Goal: Transaction & Acquisition: Purchase product/service

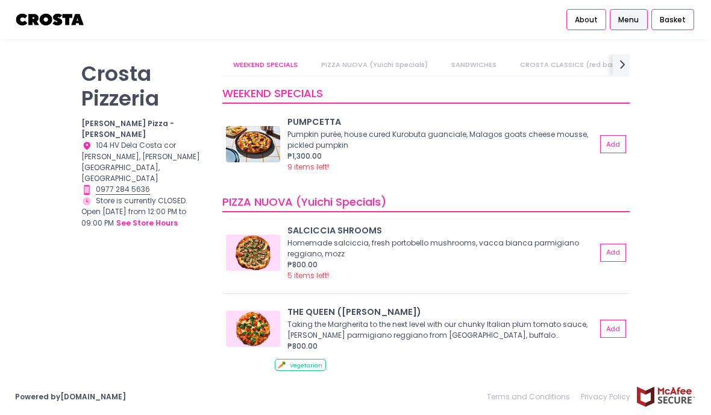
scroll to position [33, 0]
click at [254, 311] on img at bounding box center [253, 329] width 54 height 36
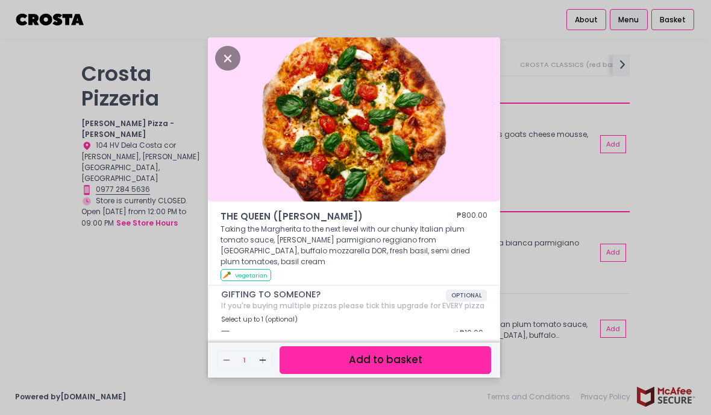
click at [341, 157] on img at bounding box center [354, 119] width 292 height 164
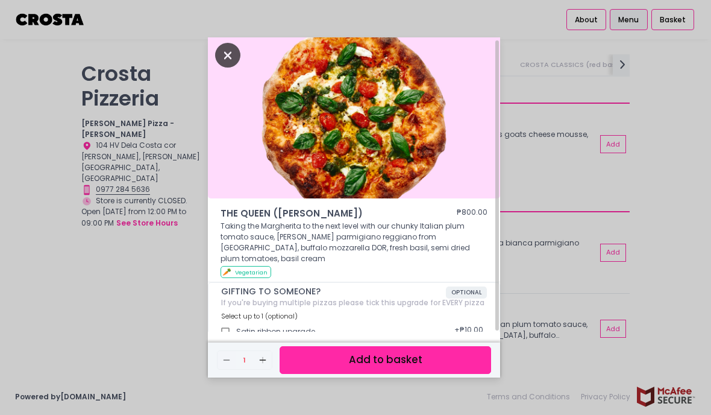
click at [221, 68] on icon "Close" at bounding box center [227, 55] width 25 height 25
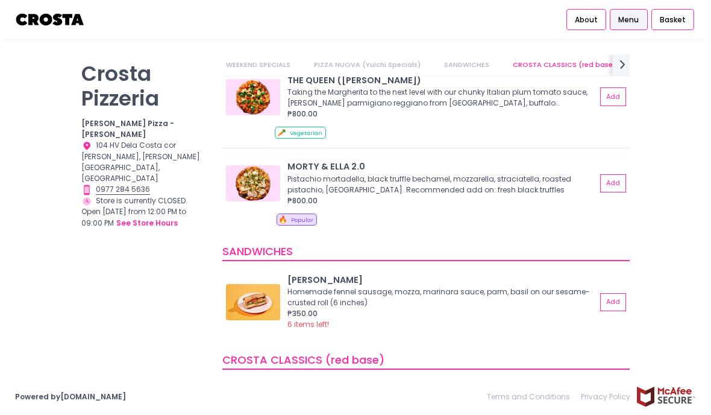
scroll to position [261, 0]
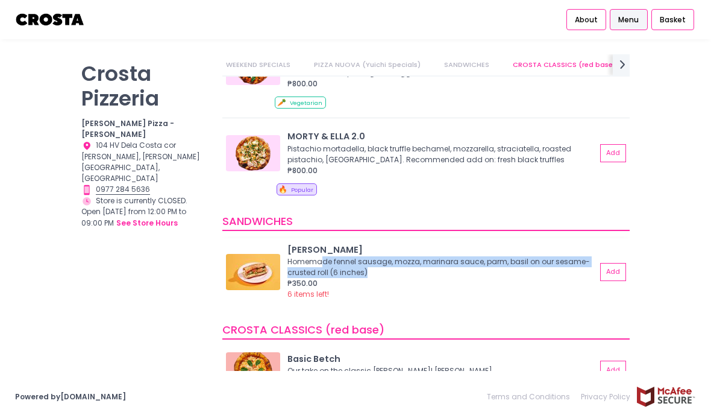
drag, startPoint x: 352, startPoint y: 228, endPoint x: 444, endPoint y: 236, distance: 92.6
click at [444, 256] on div "Homemade fennel sausage, mozza, marinara sauce, parm, basil on our sesame-crust…" at bounding box center [441, 267] width 306 height 22
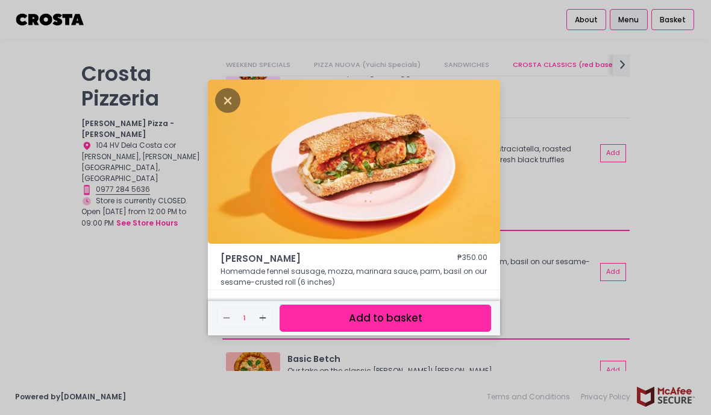
click at [521, 225] on div "HOAGIE ROLL ₱350.00 Homemade fennel sausage, mozza, marinara sauce, parm, basil…" at bounding box center [355, 207] width 711 height 415
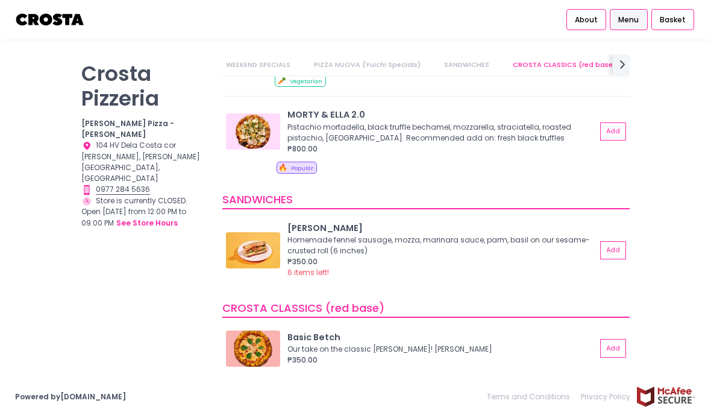
scroll to position [355, 0]
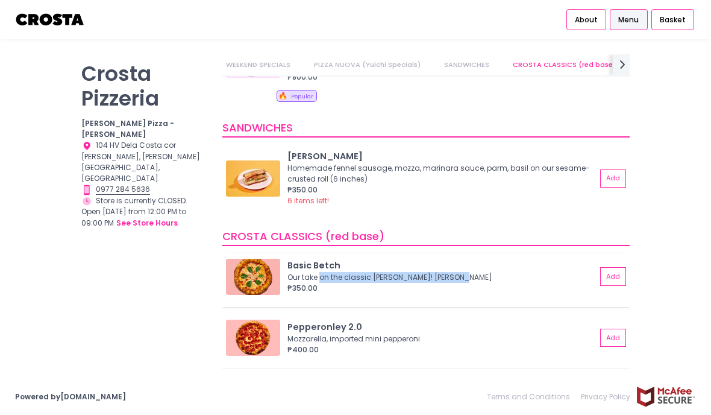
drag, startPoint x: 377, startPoint y: 239, endPoint x: 455, endPoint y: 243, distance: 77.3
click at [455, 272] on div "Our take on the classic [PERSON_NAME]! [PERSON_NAME]" at bounding box center [441, 277] width 306 height 11
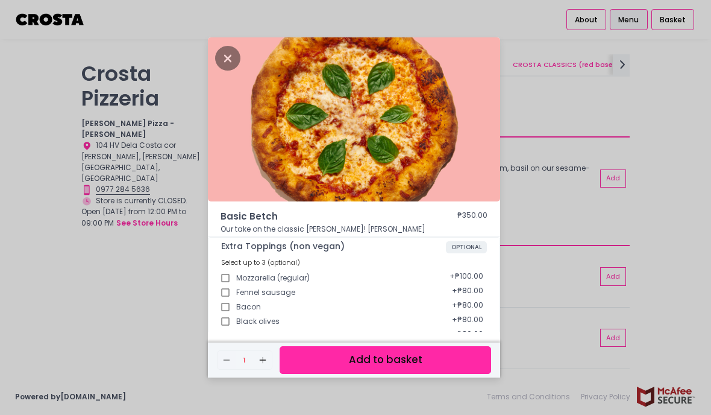
click at [445, 265] on div "Select up to 3 (optional)" at bounding box center [354, 262] width 266 height 10
click at [576, 245] on div "Basic Betch ₱350.00 Our take on the classic Margherita! Mozzarella, basil Extra…" at bounding box center [355, 207] width 711 height 415
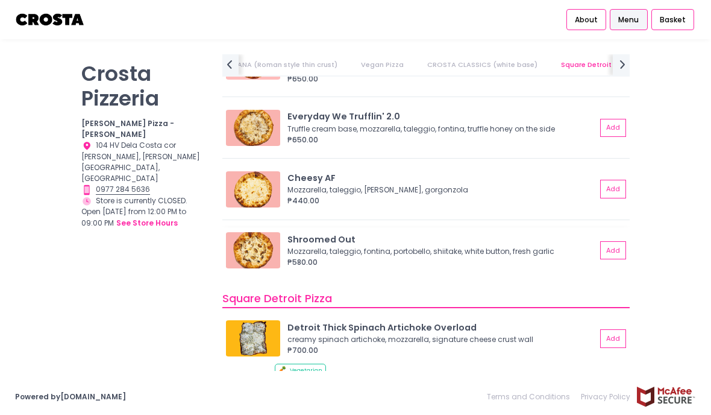
scroll to position [1392, 0]
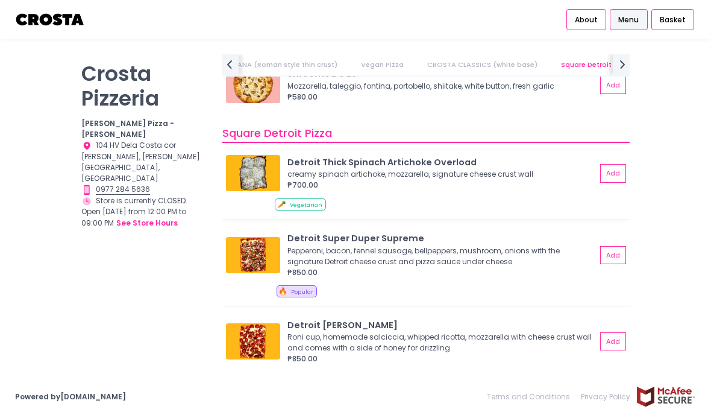
click at [244, 155] on img at bounding box center [253, 173] width 54 height 36
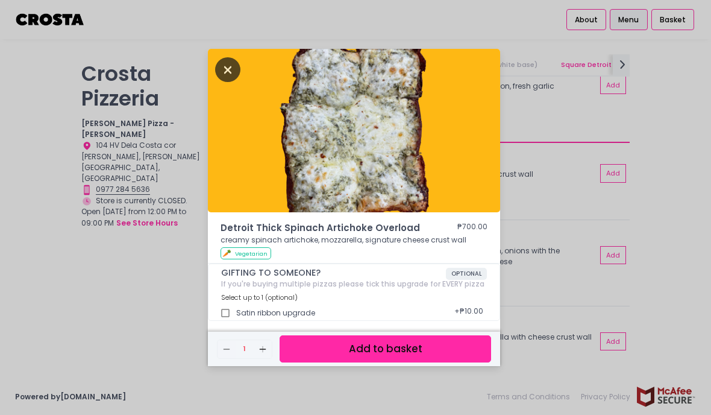
click at [240, 82] on icon "Close" at bounding box center [227, 69] width 25 height 25
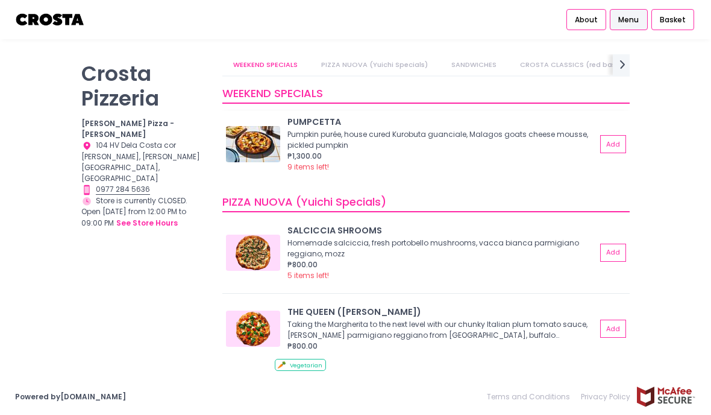
scroll to position [-1, 0]
drag, startPoint x: 408, startPoint y: 98, endPoint x: 524, endPoint y: 109, distance: 116.9
click at [524, 129] on div "Pumpkin purée, house cured Kurobuta guanciale, Malagos goats cheese mousse, pic…" at bounding box center [441, 140] width 306 height 22
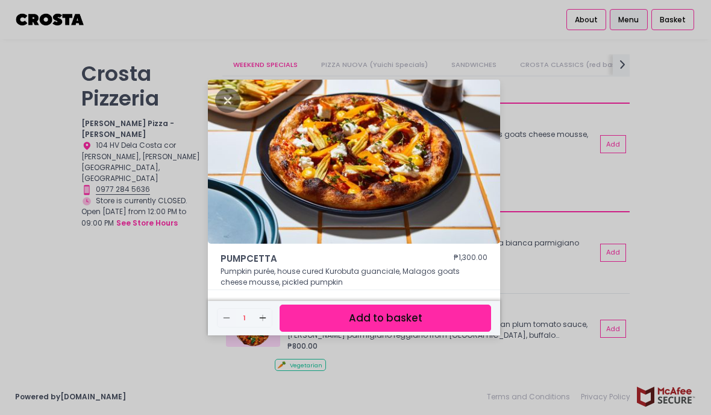
click at [521, 106] on div "PUMPCETTA ₱1,300.00 Pumpkin purée, house cured Kurobuta guanciale, Malagos goat…" at bounding box center [355, 207] width 711 height 415
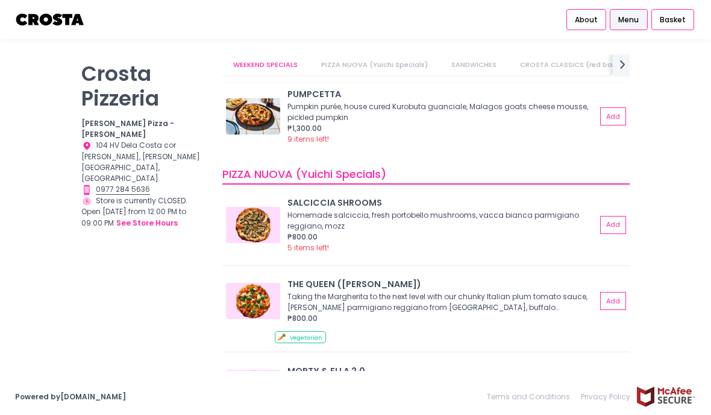
scroll to position [28, 0]
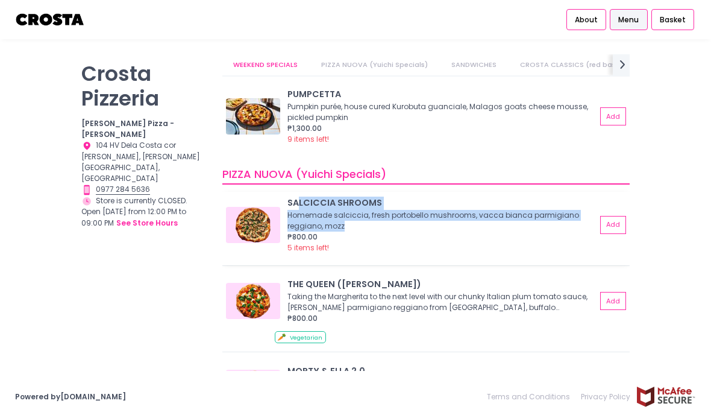
drag, startPoint x: 300, startPoint y: 172, endPoint x: 390, endPoint y: 174, distance: 89.3
click at [390, 197] on div "[PERSON_NAME] SHROOMS Homemade [PERSON_NAME], fresh portobello mushrooms, [PERS…" at bounding box center [444, 225] width 313 height 57
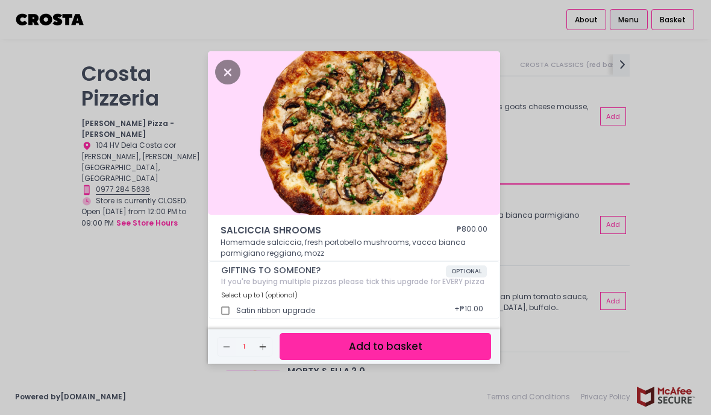
click at [397, 183] on div at bounding box center [354, 135] width 292 height 169
click at [221, 84] on icon "Close" at bounding box center [227, 72] width 25 height 25
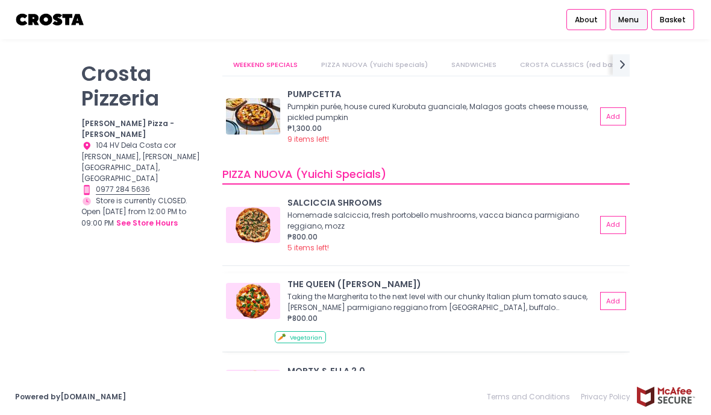
click at [262, 283] on img at bounding box center [253, 301] width 54 height 36
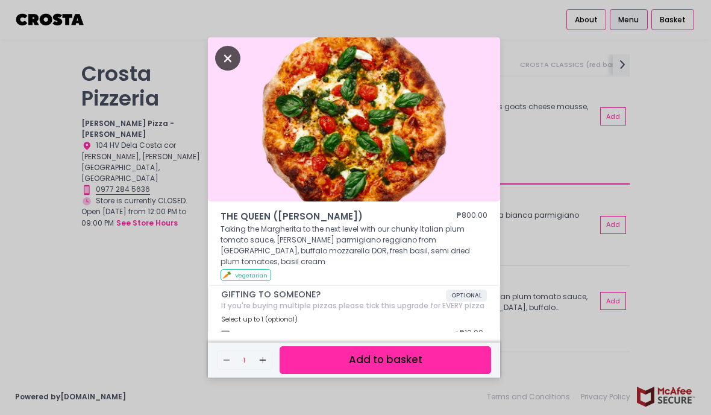
click at [227, 71] on icon "Close" at bounding box center [227, 58] width 25 height 25
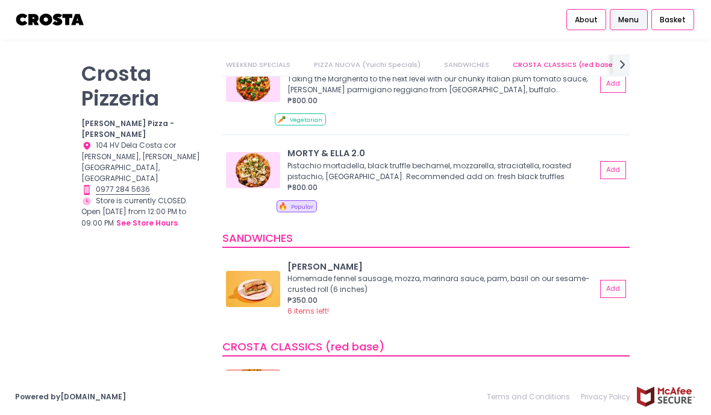
scroll to position [348, 0]
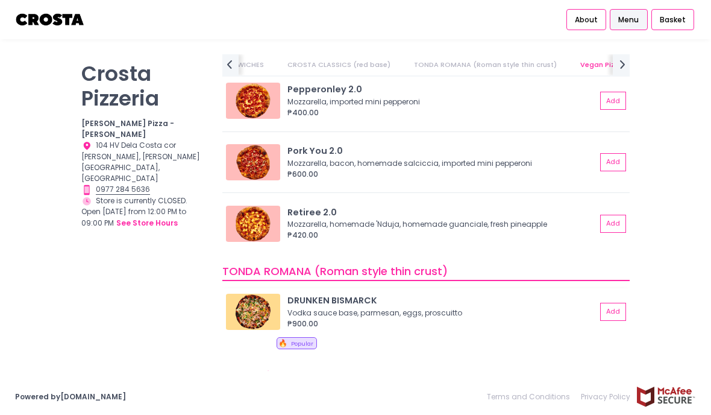
click at [270, 294] on img at bounding box center [253, 312] width 54 height 36
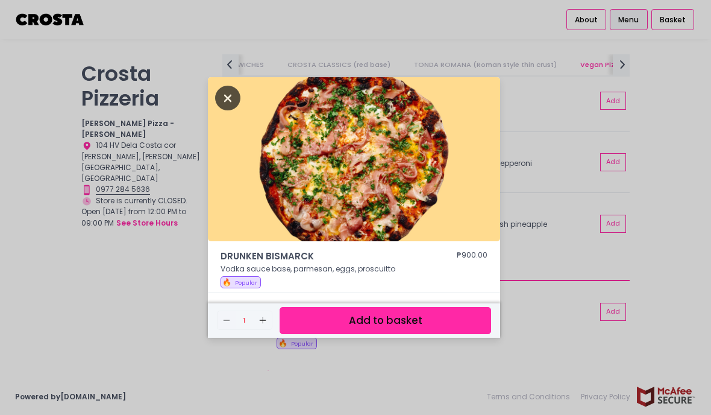
click at [229, 110] on icon "Close" at bounding box center [227, 98] width 25 height 25
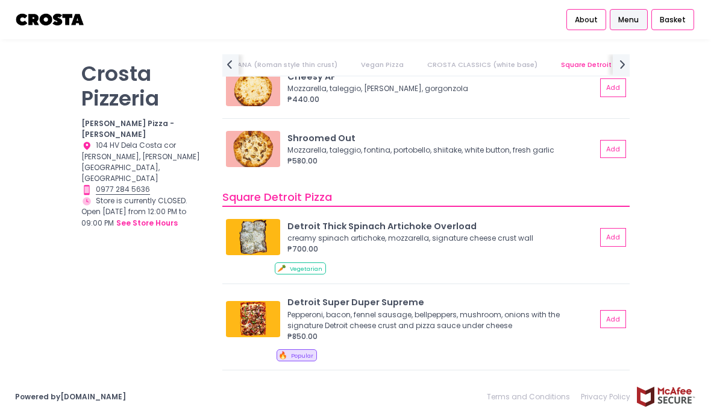
scroll to position [1489, 0]
